Goal: Transaction & Acquisition: Purchase product/service

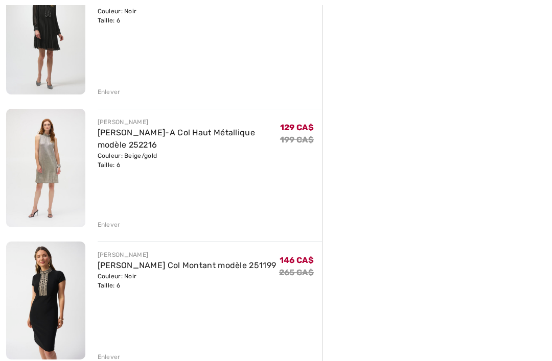
scroll to position [554, 0]
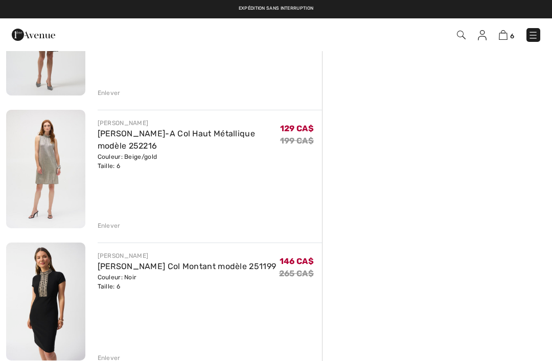
click at [110, 224] on div "Enlever" at bounding box center [109, 225] width 23 height 9
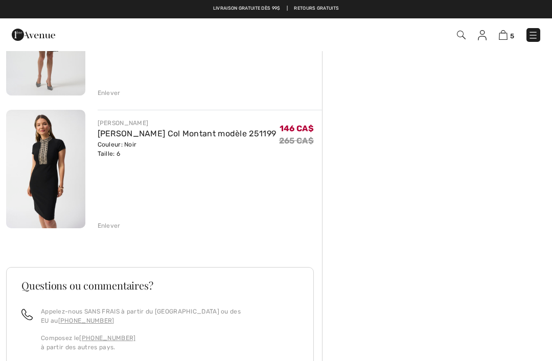
click at [109, 226] on div "Enlever" at bounding box center [109, 225] width 23 height 9
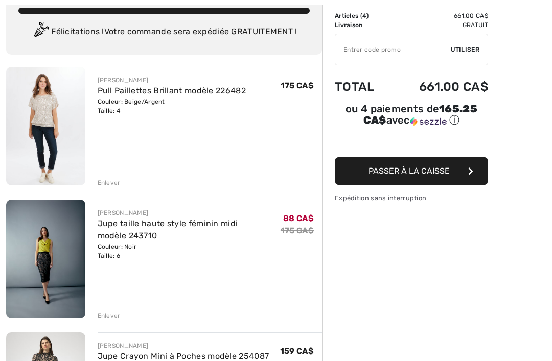
scroll to position [67, 0]
click at [52, 246] on img at bounding box center [45, 259] width 79 height 119
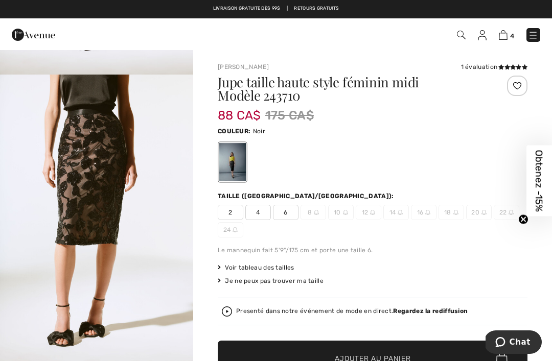
scroll to position [1136, 0]
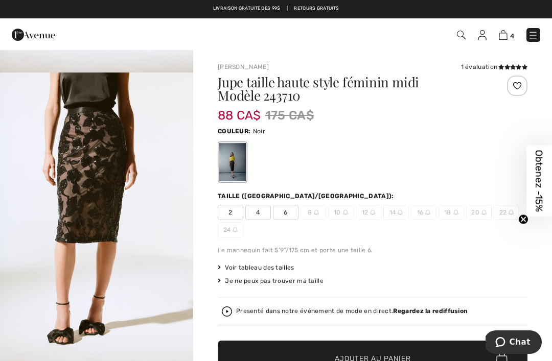
click at [97, 204] on img "4 / 6" at bounding box center [96, 218] width 193 height 290
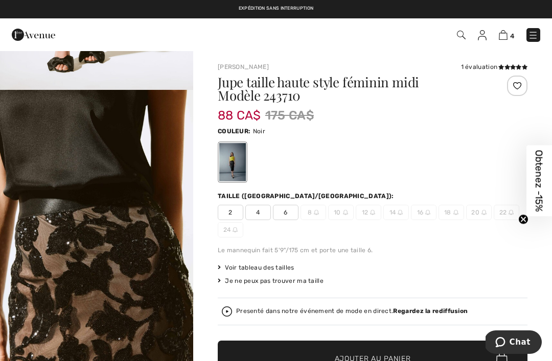
click at [37, 197] on img "5 / 6" at bounding box center [96, 235] width 193 height 290
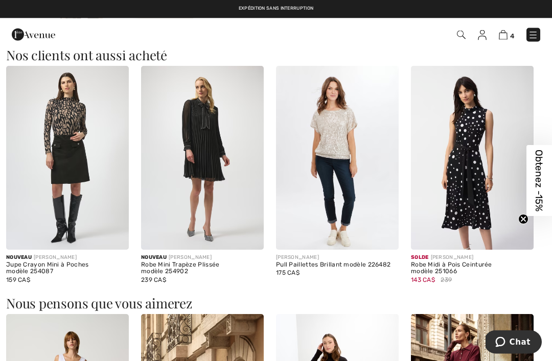
scroll to position [615, 0]
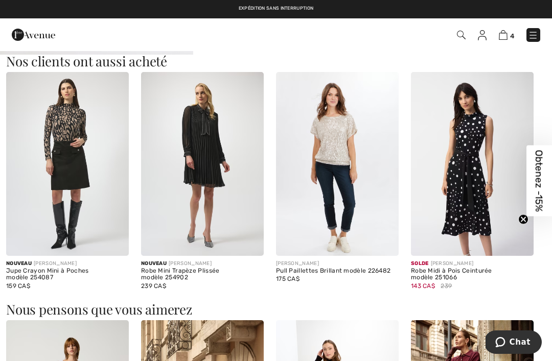
click at [72, 146] on img at bounding box center [67, 164] width 123 height 184
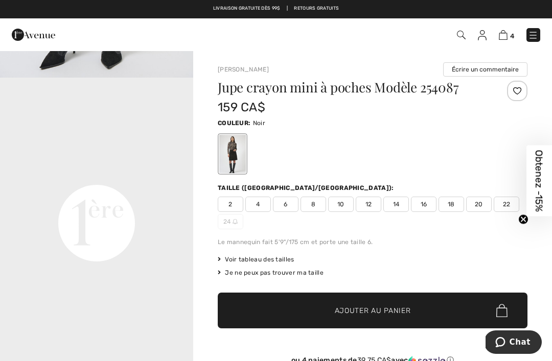
click at [287, 203] on span "6" at bounding box center [286, 204] width 26 height 15
click at [396, 312] on span "Ajouter au panier" at bounding box center [373, 311] width 76 height 11
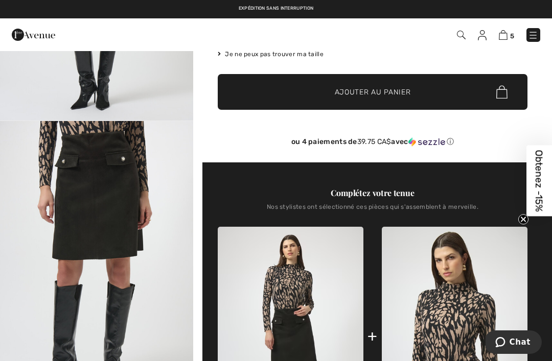
click at [102, 191] on img "2 / 4" at bounding box center [96, 265] width 193 height 289
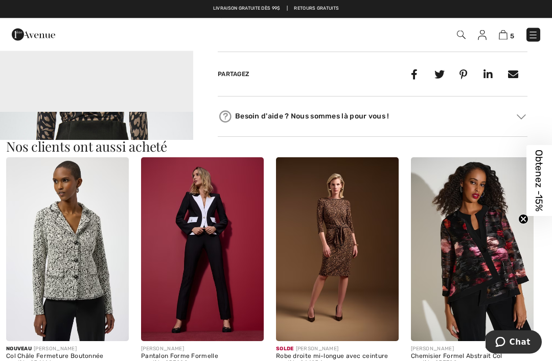
scroll to position [941, 0]
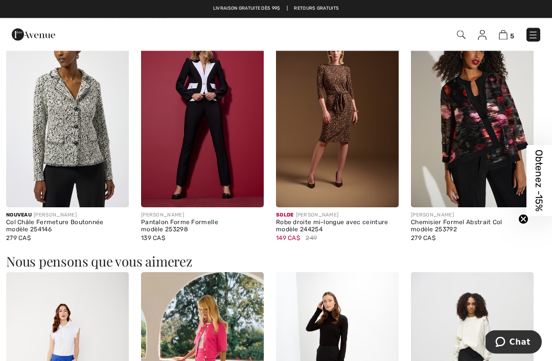
click at [335, 126] on img at bounding box center [337, 116] width 123 height 184
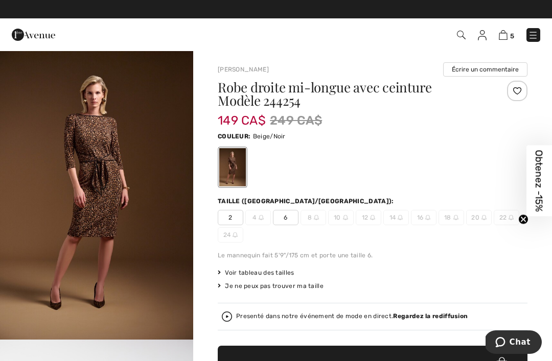
click at [102, 153] on img "1 / 9" at bounding box center [96, 195] width 193 height 290
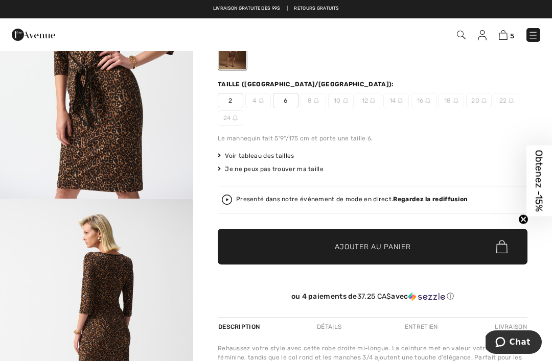
scroll to position [109, 0]
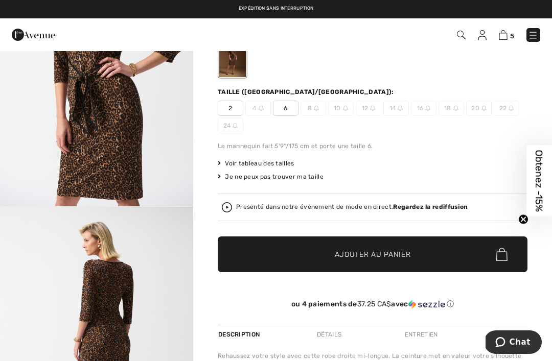
click at [231, 208] on img at bounding box center [227, 207] width 10 height 10
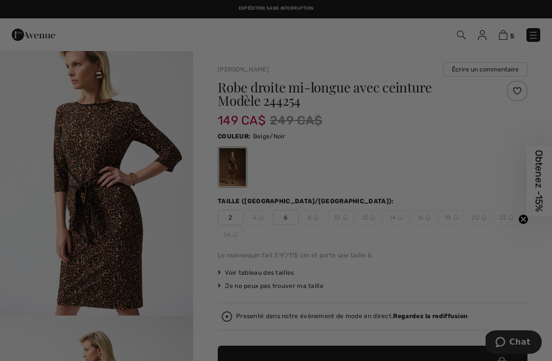
scroll to position [0, 0]
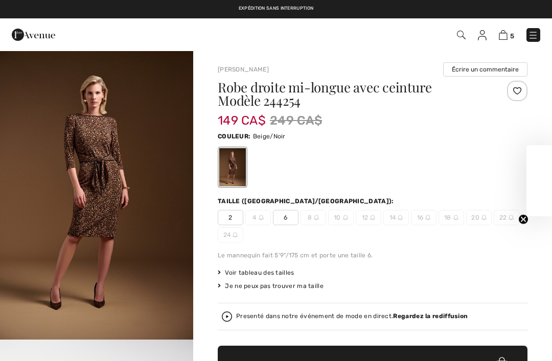
checkbox input "true"
click at [505, 36] on img at bounding box center [503, 35] width 9 height 10
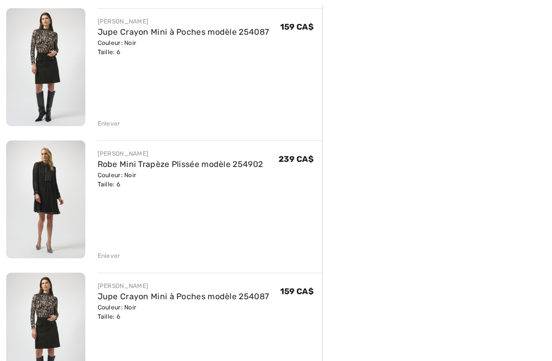
scroll to position [443, 0]
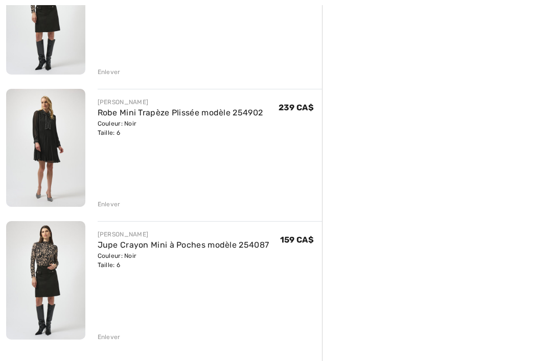
click at [114, 334] on div "Enlever" at bounding box center [109, 337] width 23 height 9
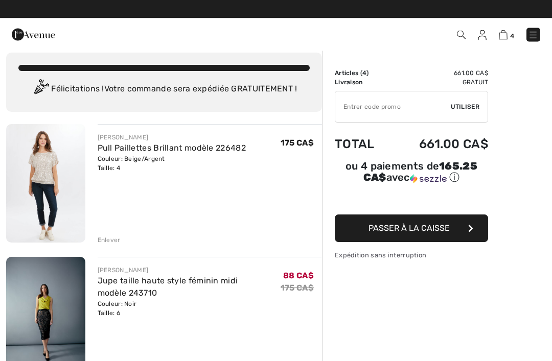
scroll to position [0, 0]
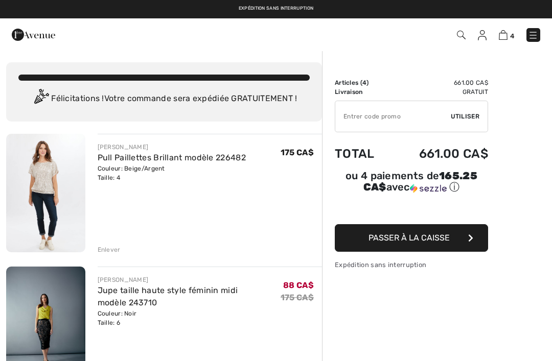
click at [144, 157] on link "Pull Paillettes Brillant modèle 226482" at bounding box center [172, 158] width 148 height 10
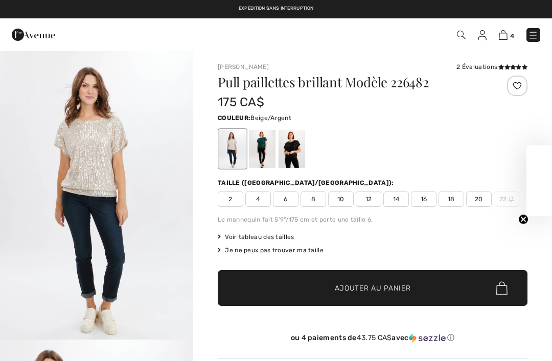
checkbox input "true"
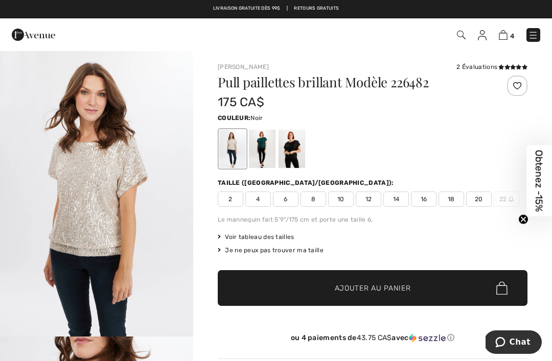
click at [293, 145] on div at bounding box center [291, 149] width 27 height 38
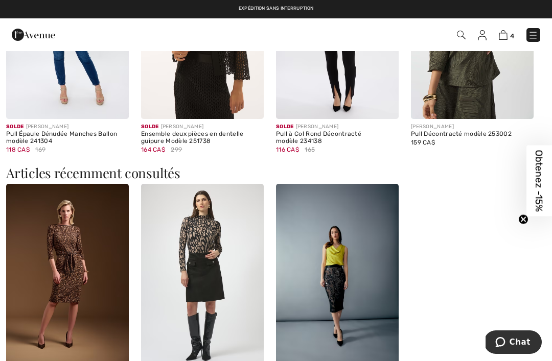
scroll to position [1040, 0]
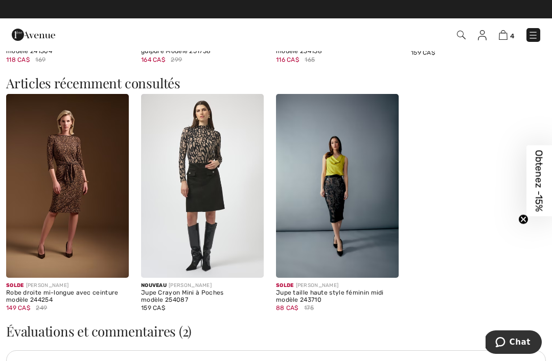
click at [339, 212] on img at bounding box center [337, 186] width 123 height 184
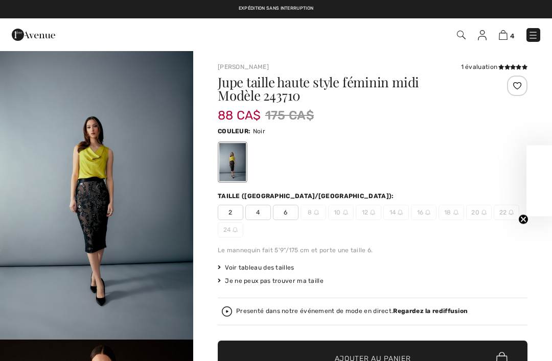
checkbox input "true"
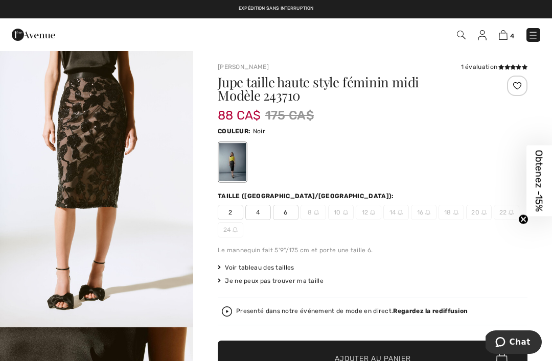
click at [33, 30] on img at bounding box center [33, 35] width 43 height 20
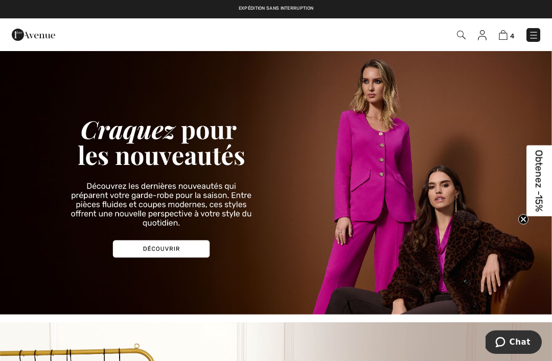
click at [532, 34] on img at bounding box center [533, 35] width 10 height 10
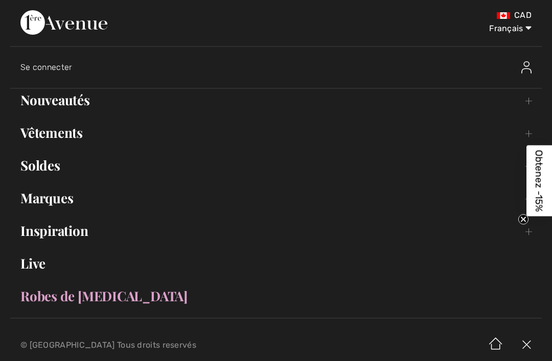
click at [71, 133] on link "Vêtements Toggle submenu" at bounding box center [275, 133] width 531 height 22
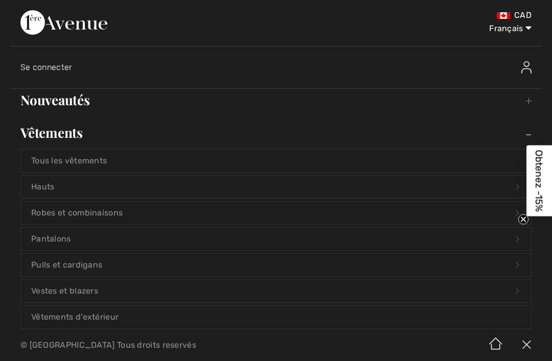
click at [59, 193] on link "Hauts Open submenu" at bounding box center [276, 187] width 510 height 22
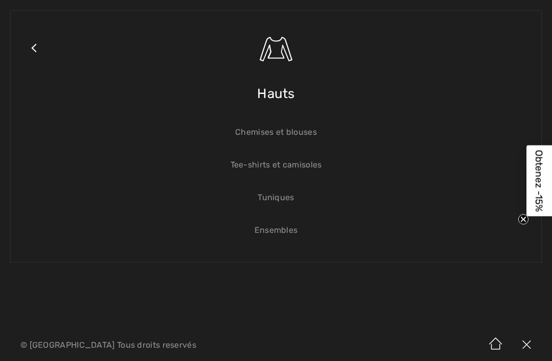
click at [301, 132] on link "Chemises et blouses" at bounding box center [276, 132] width 510 height 22
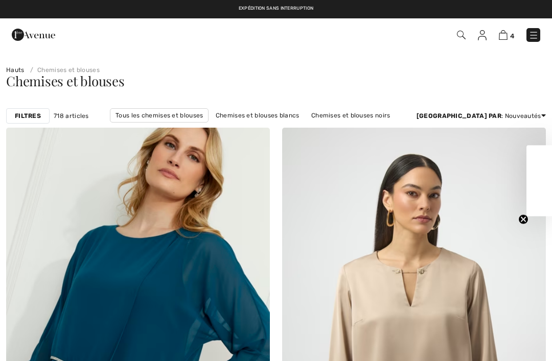
checkbox input "true"
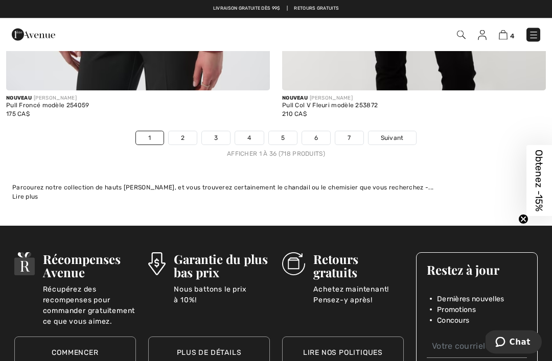
scroll to position [8142, 0]
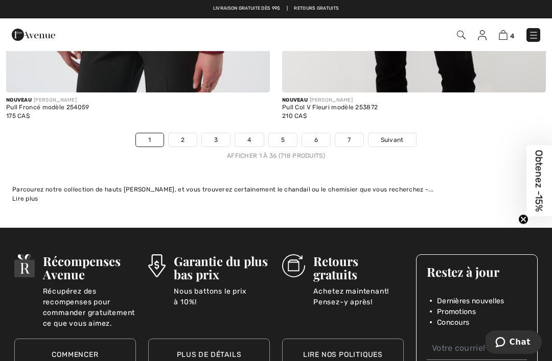
click at [185, 134] on link "2" at bounding box center [183, 139] width 28 height 13
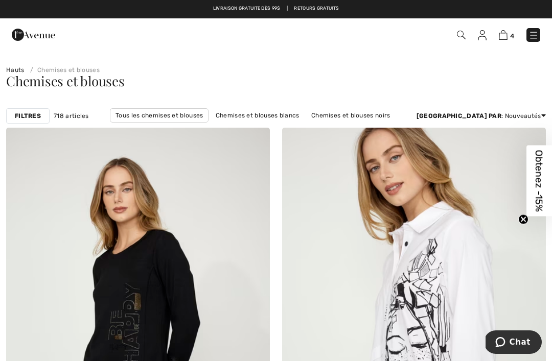
click at [536, 34] on img at bounding box center [533, 35] width 10 height 10
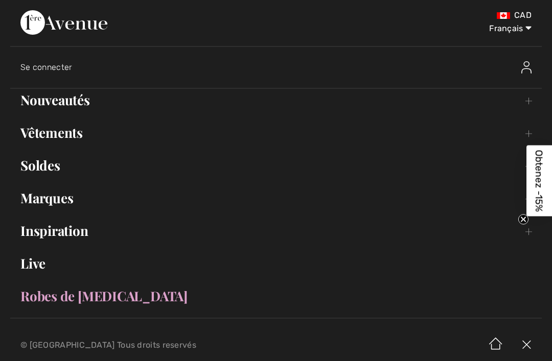
click at [50, 133] on link "Vêtements Toggle submenu" at bounding box center [275, 133] width 531 height 22
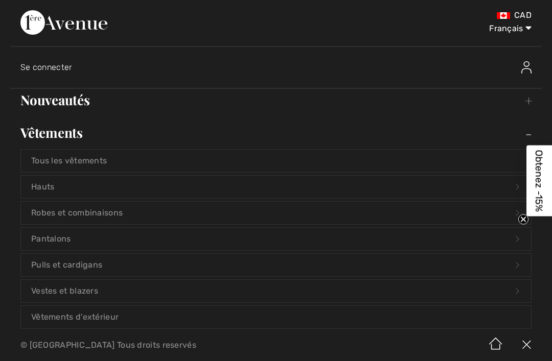
click at [50, 191] on link "Hauts Open submenu" at bounding box center [276, 187] width 510 height 22
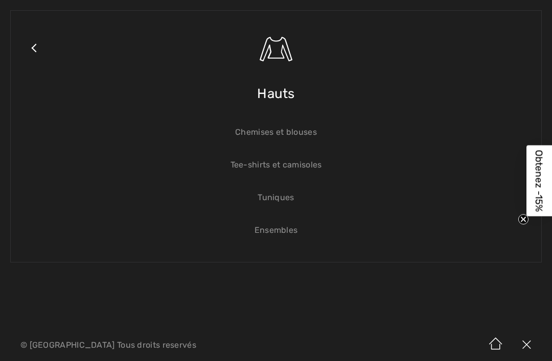
click at [313, 168] on link "Tee-shirts et camisoles" at bounding box center [276, 165] width 510 height 22
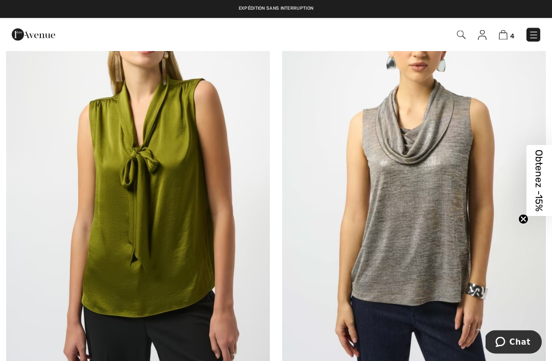
scroll to position [4279, 0]
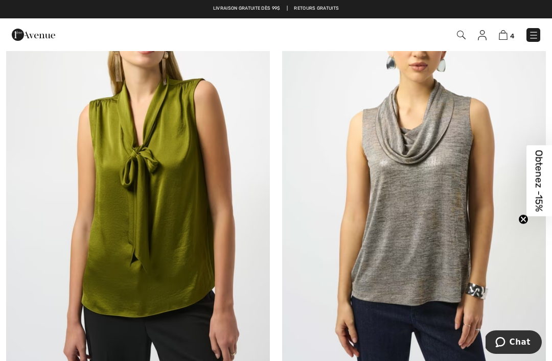
click at [143, 212] on img at bounding box center [138, 174] width 264 height 396
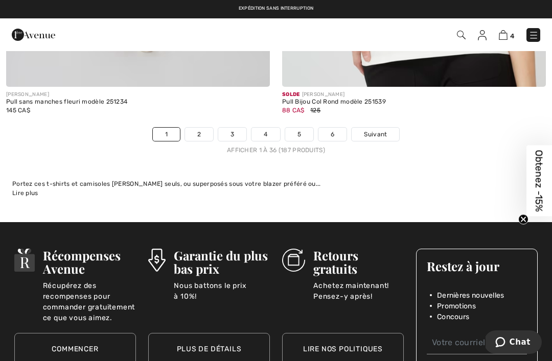
scroll to position [8231, 0]
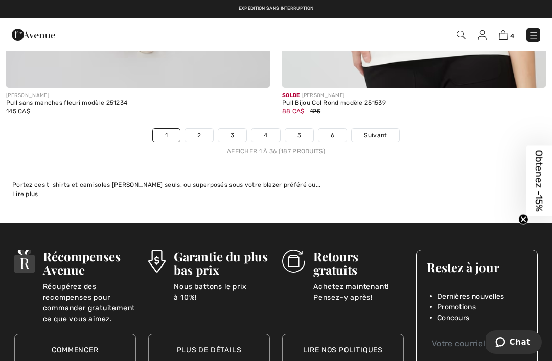
click at [201, 129] on link "2" at bounding box center [199, 135] width 28 height 13
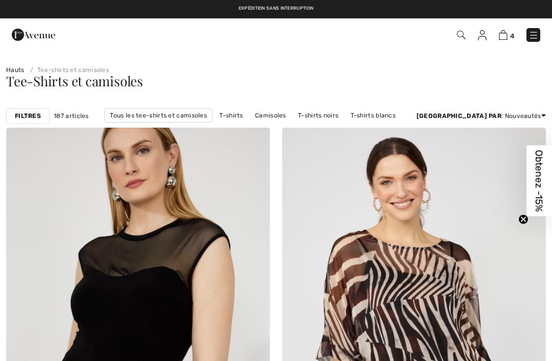
checkbox input "true"
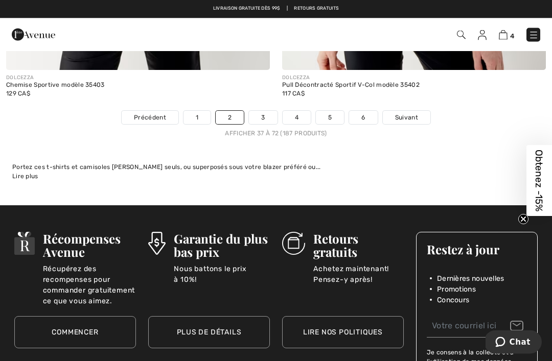
scroll to position [8198, 0]
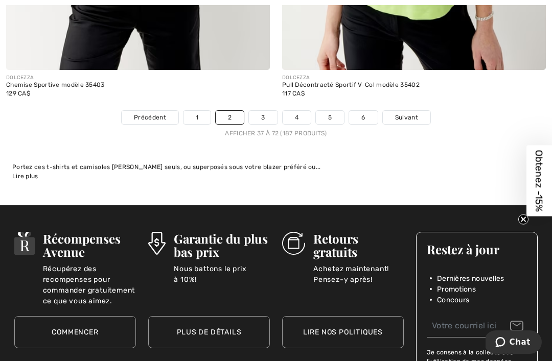
click at [264, 112] on link "3" at bounding box center [263, 117] width 28 height 13
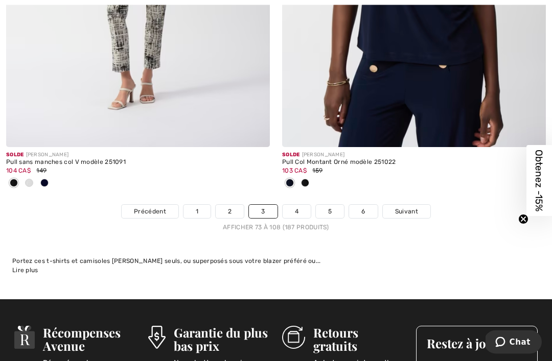
scroll to position [8205, 0]
click at [296, 205] on link "4" at bounding box center [297, 211] width 28 height 13
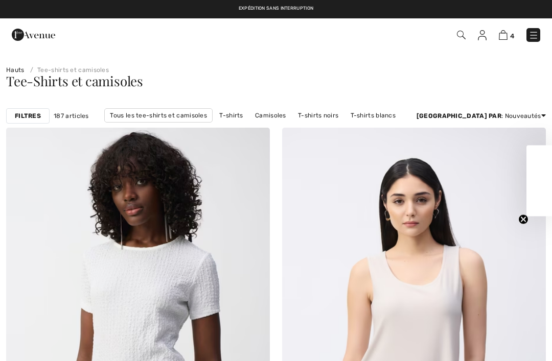
checkbox input "true"
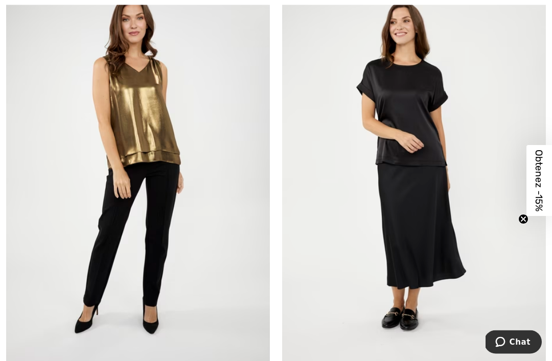
scroll to position [3395, 0]
click at [424, 145] on img at bounding box center [414, 170] width 264 height 396
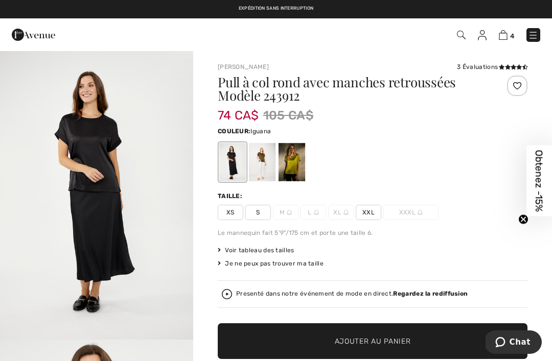
click at [266, 167] on div at bounding box center [262, 162] width 27 height 38
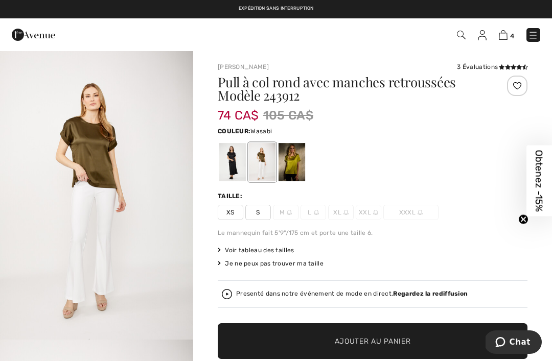
click at [297, 162] on div at bounding box center [291, 162] width 27 height 38
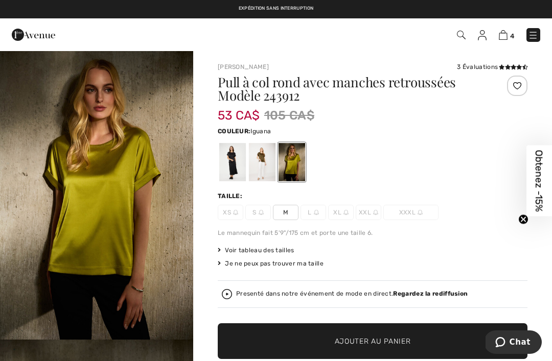
click at [267, 164] on div at bounding box center [262, 162] width 27 height 38
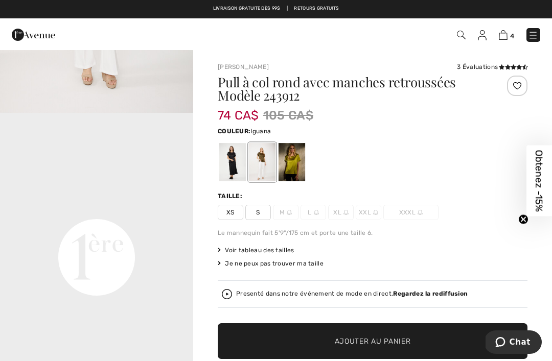
scroll to position [545, 0]
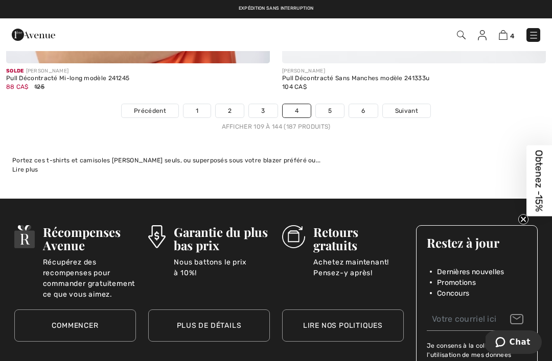
scroll to position [8289, 0]
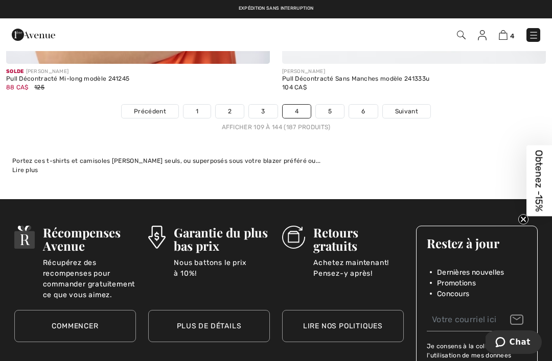
click at [328, 109] on link "5" at bounding box center [330, 111] width 28 height 13
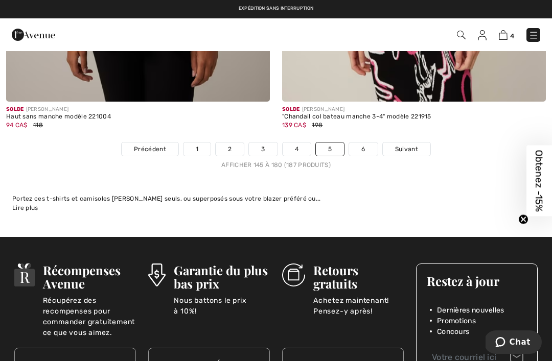
scroll to position [8180, 0]
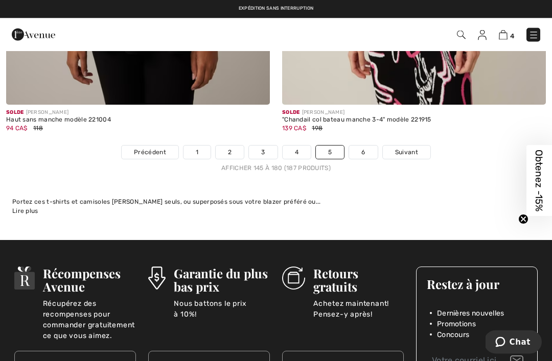
click at [368, 151] on link "6" at bounding box center [363, 152] width 28 height 13
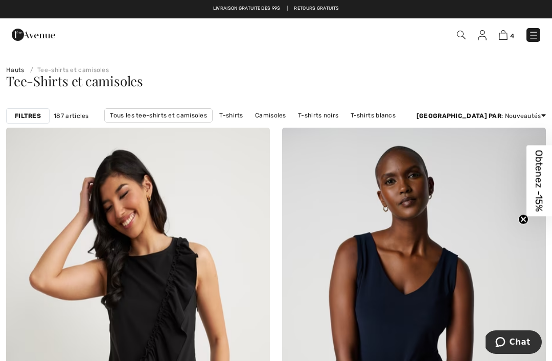
click at [505, 35] on img at bounding box center [503, 35] width 9 height 10
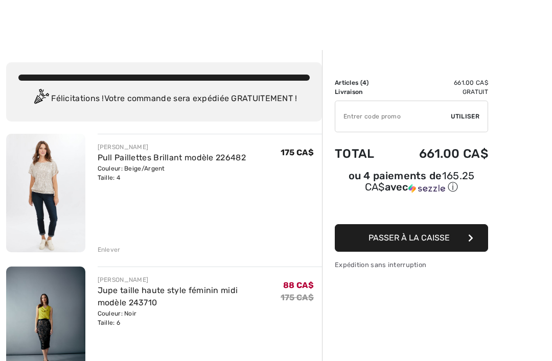
scroll to position [40, 0]
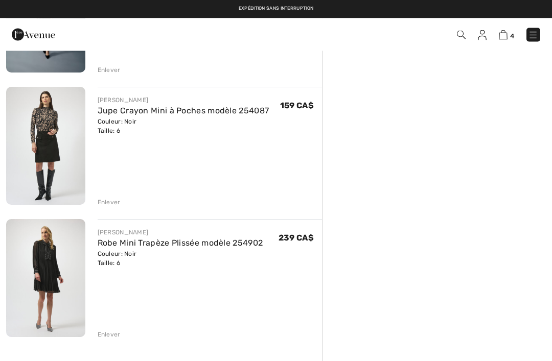
scroll to position [311, 0]
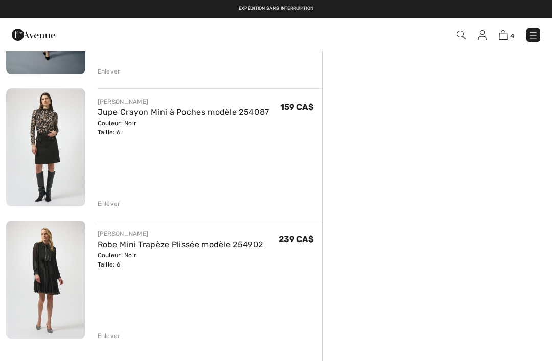
click at [44, 271] on img at bounding box center [45, 280] width 79 height 118
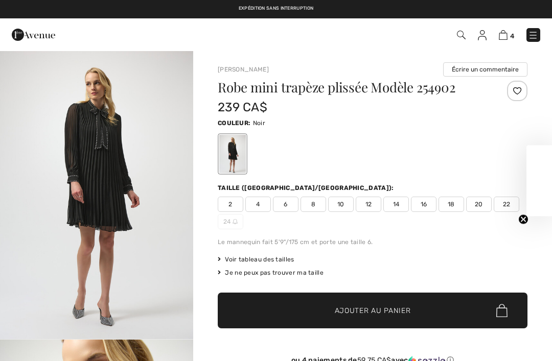
checkbox input "true"
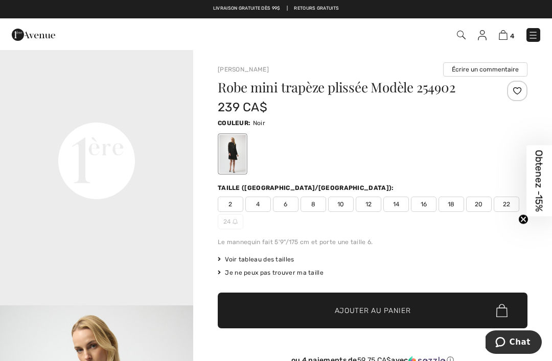
scroll to position [626, 0]
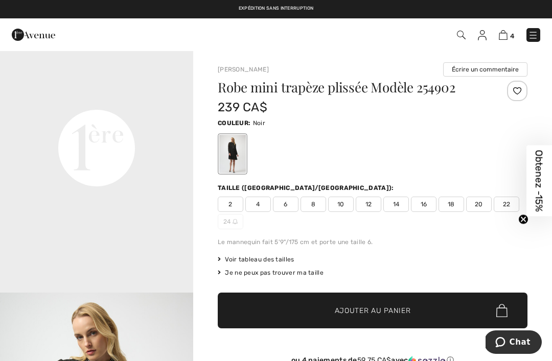
click at [95, 100] on video "Your browser does not support the video tag." at bounding box center [96, 51] width 193 height 97
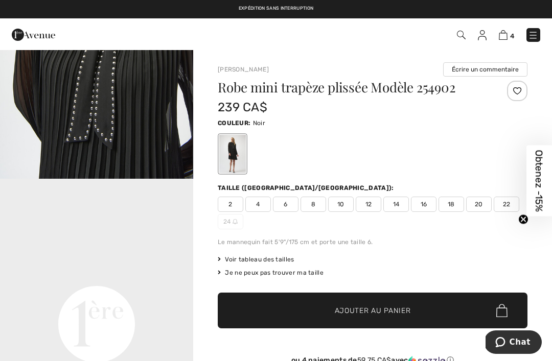
scroll to position [444, 0]
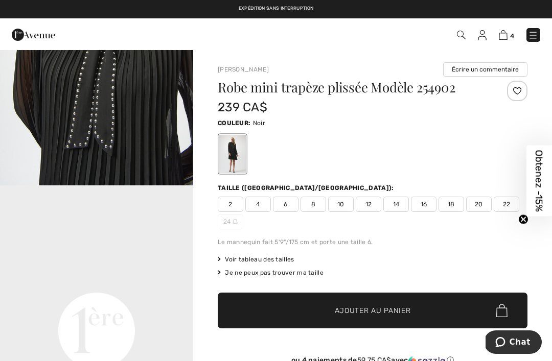
click at [87, 103] on img "2 / 5" at bounding box center [96, 40] width 193 height 289
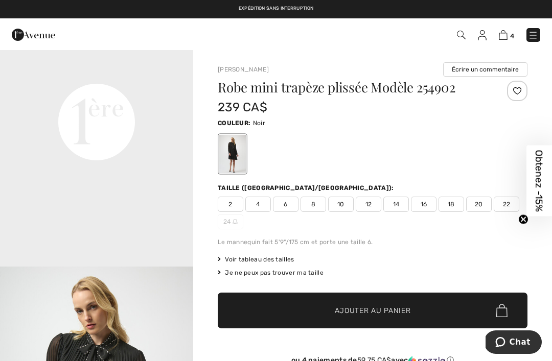
scroll to position [651, 0]
click at [96, 75] on video "Your browser does not support the video tag." at bounding box center [96, 27] width 193 height 97
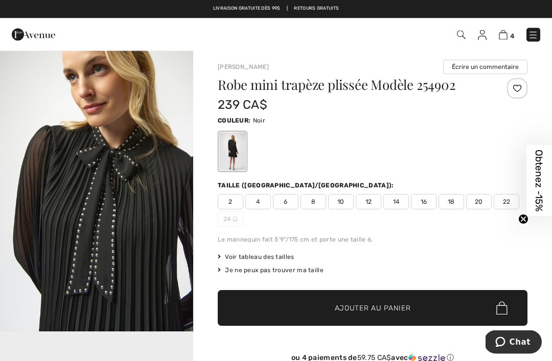
scroll to position [0, 0]
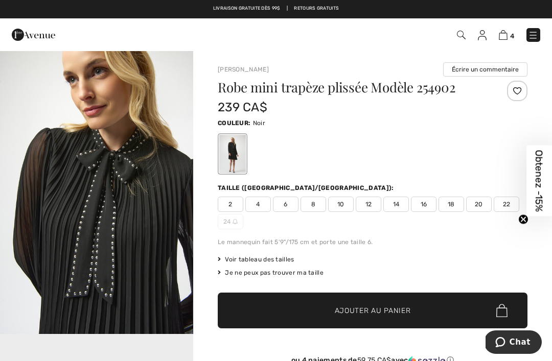
click at [275, 258] on span "Voir tableau des tailles" at bounding box center [256, 259] width 77 height 9
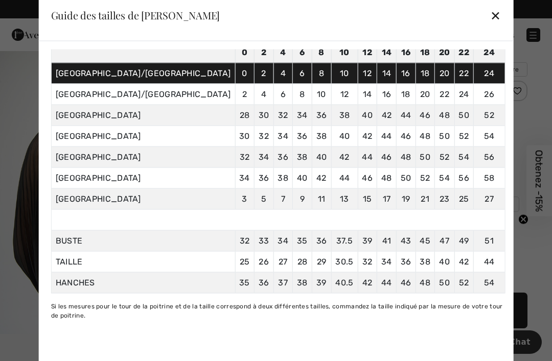
scroll to position [80, 0]
click at [490, 12] on div "✕" at bounding box center [495, 15] width 11 height 21
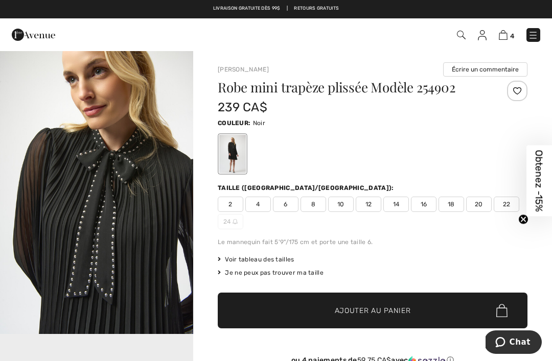
click at [280, 258] on span "Voir tableau des tailles" at bounding box center [256, 259] width 77 height 9
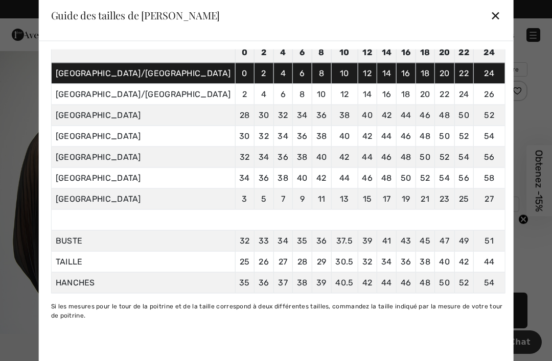
scroll to position [76, 0]
click at [128, 168] on td "Espagne" at bounding box center [143, 157] width 184 height 21
click at [490, 15] on div "✕" at bounding box center [495, 15] width 11 height 21
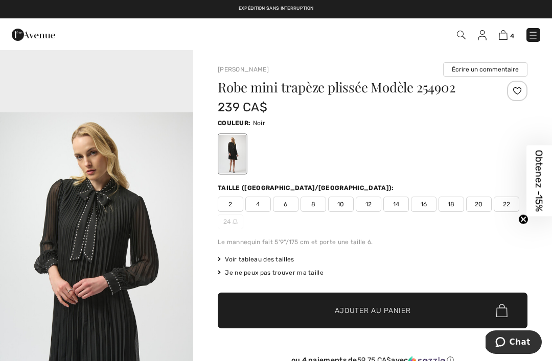
scroll to position [808, 0]
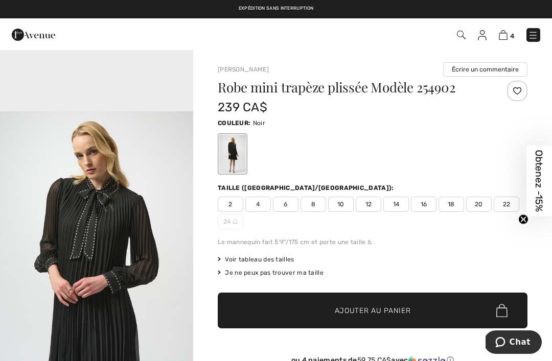
click at [260, 204] on span "4" at bounding box center [258, 204] width 26 height 15
click at [391, 313] on span "Ajouter au panier" at bounding box center [373, 311] width 76 height 11
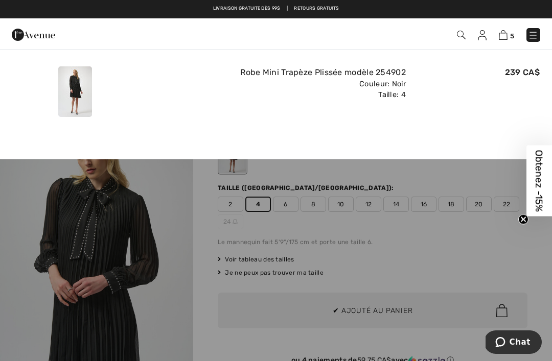
scroll to position [0, 0]
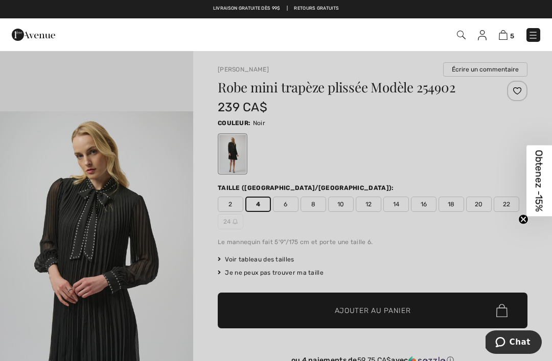
click at [401, 241] on div at bounding box center [276, 180] width 552 height 361
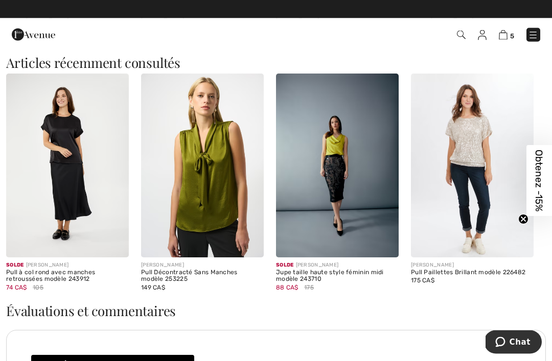
scroll to position [1078, 0]
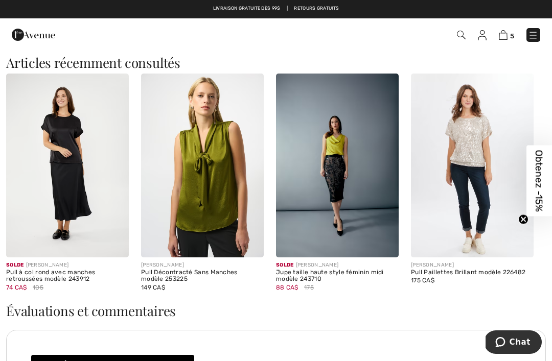
click at [63, 166] on img at bounding box center [67, 166] width 123 height 184
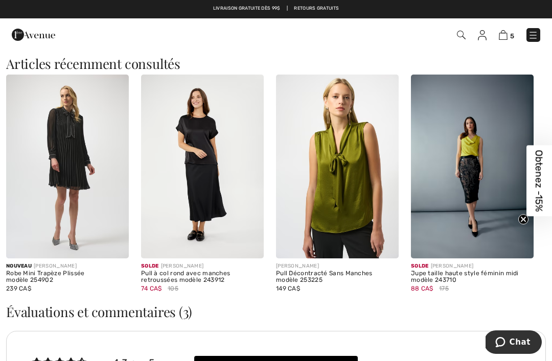
scroll to position [1098, 0]
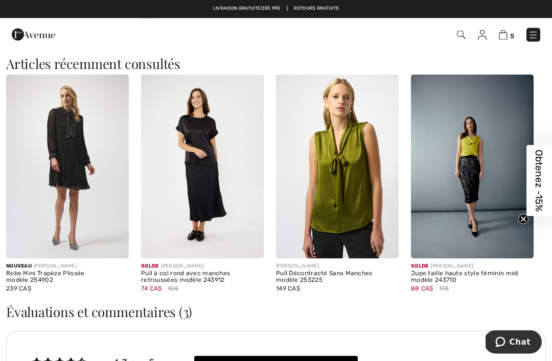
click at [475, 181] on img at bounding box center [472, 167] width 123 height 184
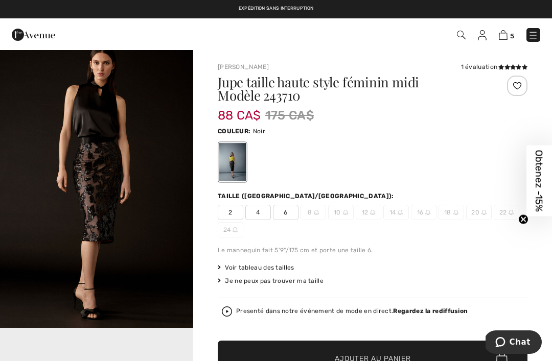
scroll to position [300, 0]
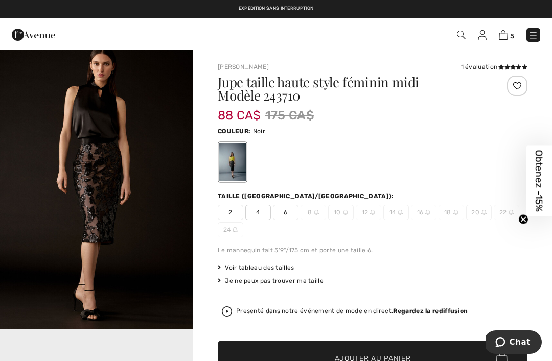
click at [97, 147] on img "2 / 6" at bounding box center [96, 184] width 193 height 290
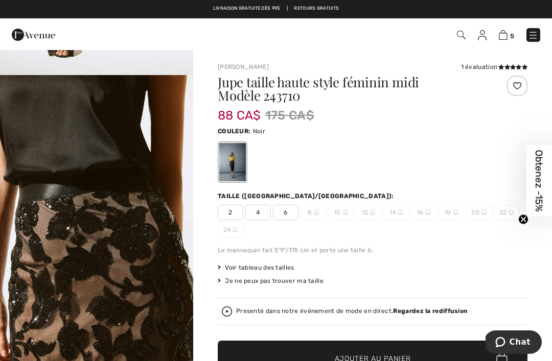
scroll to position [1481, 0]
click at [41, 225] on img "5 / 6" at bounding box center [96, 220] width 193 height 290
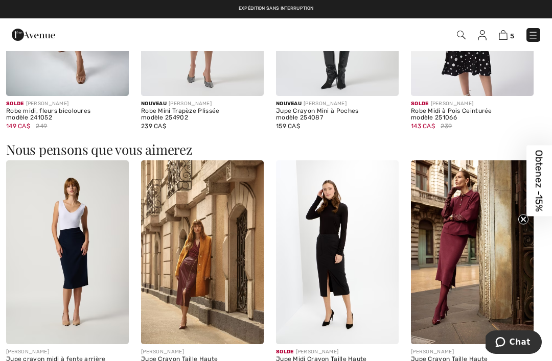
scroll to position [773, 0]
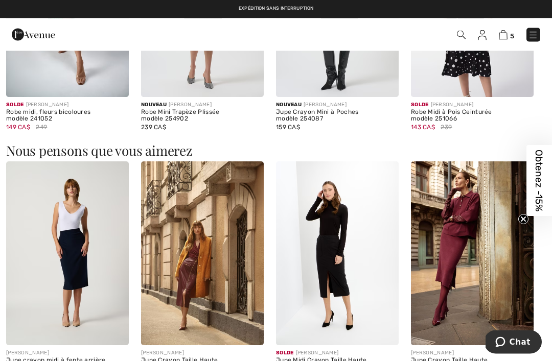
click at [473, 233] on img at bounding box center [472, 254] width 123 height 184
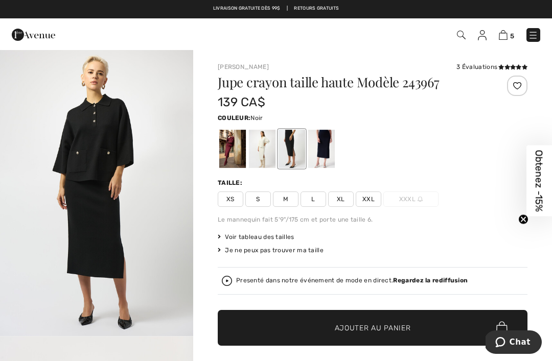
scroll to position [582, 0]
click at [254, 145] on div at bounding box center [262, 149] width 27 height 38
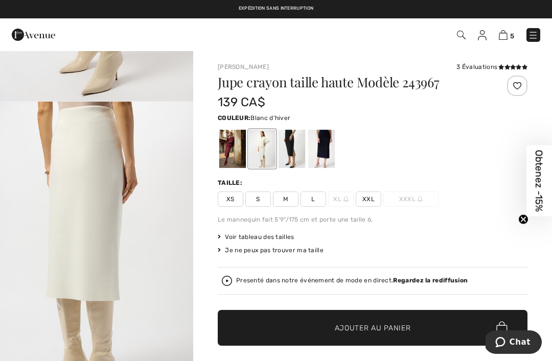
scroll to position [0, 0]
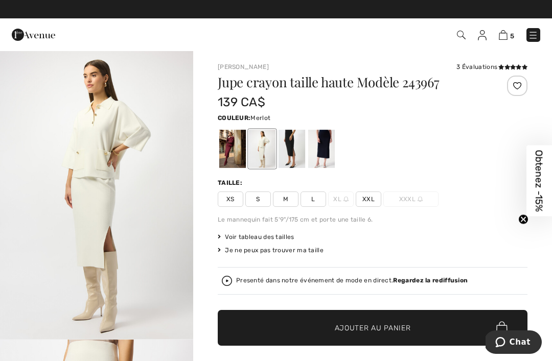
click at [225, 148] on div at bounding box center [232, 149] width 27 height 38
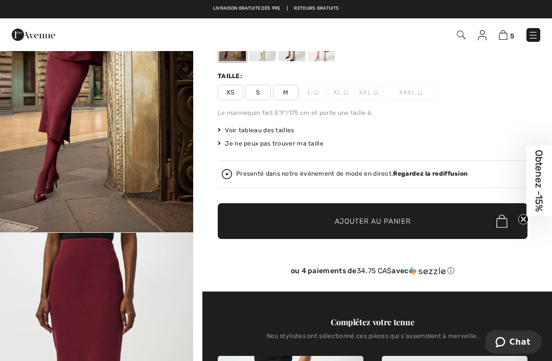
scroll to position [101, 0]
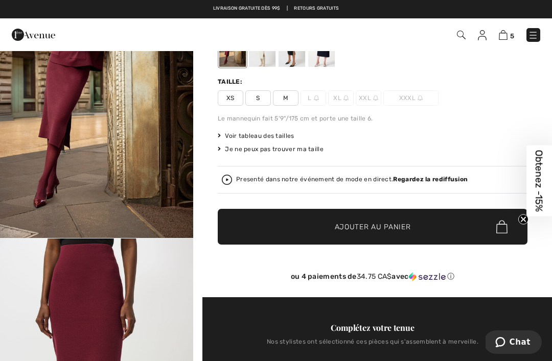
click at [262, 175] on div "Presenté dans notre événement de mode en direct. Regardez la rediffusion" at bounding box center [372, 180] width 301 height 10
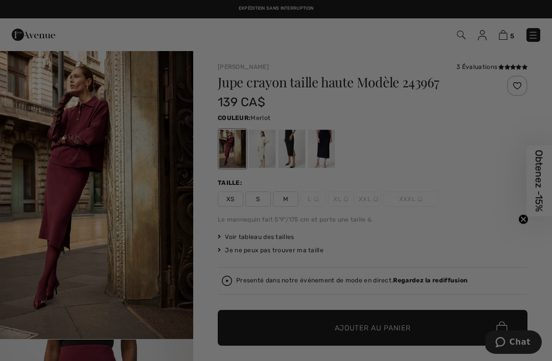
scroll to position [0, 0]
